Goal: Find specific page/section: Find specific page/section

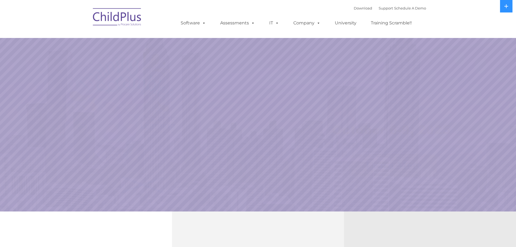
select select "MEDIUM"
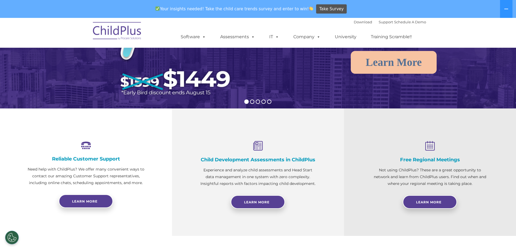
scroll to position [120, 0]
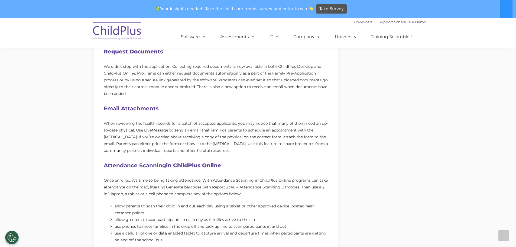
scroll to position [272, 0]
